Goal: Task Accomplishment & Management: Use online tool/utility

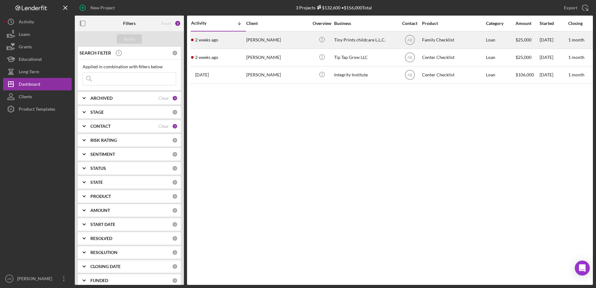
click at [266, 41] on div "[PERSON_NAME]" at bounding box center [277, 40] width 62 height 17
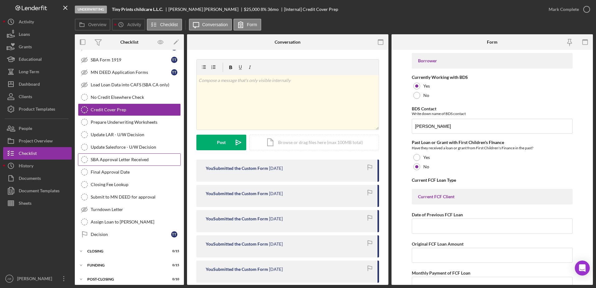
scroll to position [107, 0]
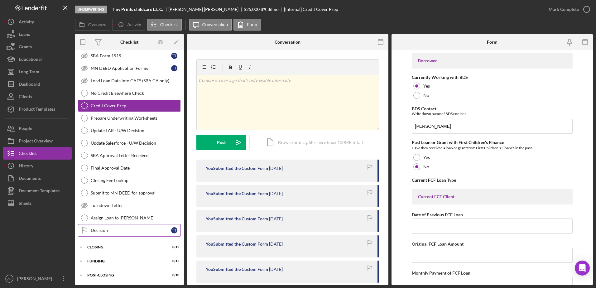
click at [105, 233] on div "Decision" at bounding box center [131, 230] width 80 height 5
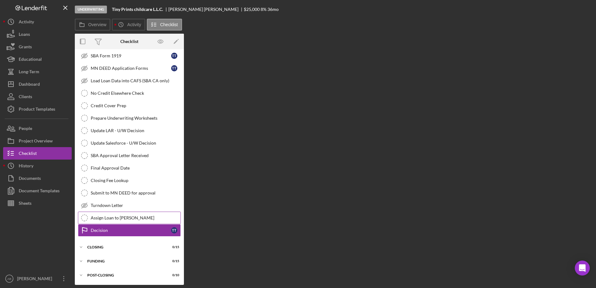
scroll to position [107, 0]
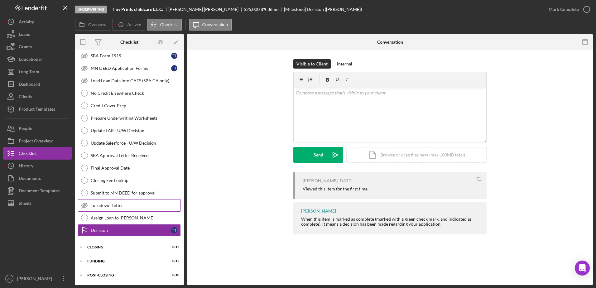
click at [123, 204] on div "Turndown Letter" at bounding box center [136, 205] width 90 height 5
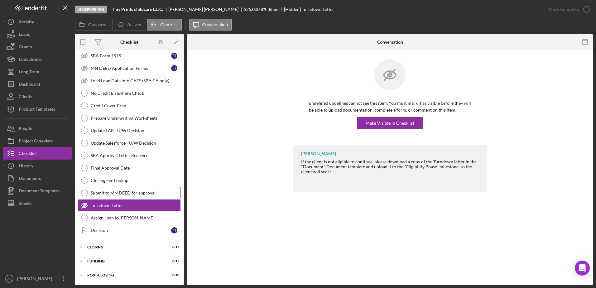
click at [127, 193] on div "Submit to MN DEED for approval" at bounding box center [136, 192] width 90 height 5
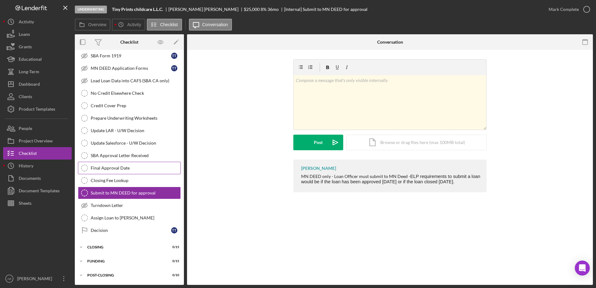
click at [118, 166] on div "Final Approval Date" at bounding box center [136, 168] width 90 height 5
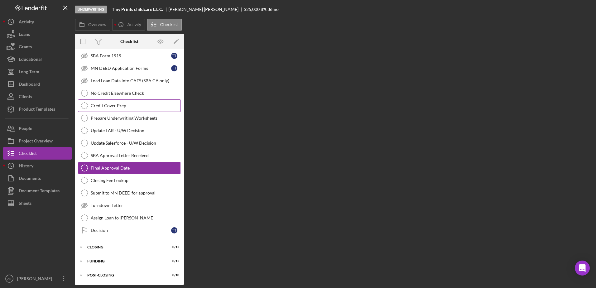
scroll to position [107, 0]
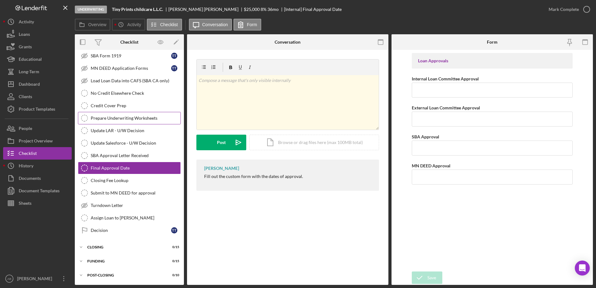
click at [118, 120] on div "Prepare Underwriting Worksheets" at bounding box center [136, 118] width 90 height 5
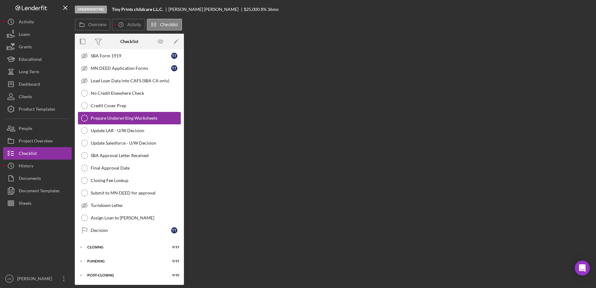
scroll to position [107, 0]
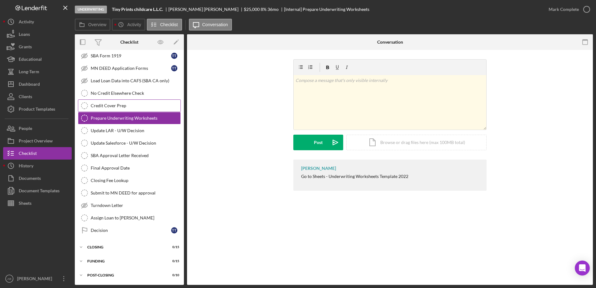
click at [106, 104] on div "Credit Cover Prep" at bounding box center [136, 105] width 90 height 5
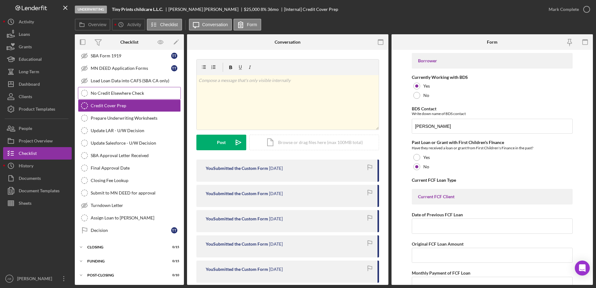
click at [109, 93] on div "No Credit Elsewhere Check" at bounding box center [136, 93] width 90 height 5
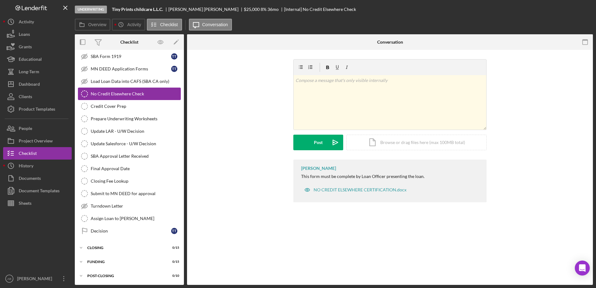
scroll to position [107, 0]
click at [109, 133] on div "Update LAR - U/W Decision" at bounding box center [136, 130] width 90 height 5
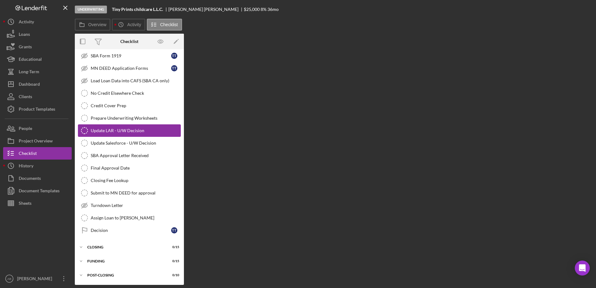
scroll to position [107, 0]
